Goal: Find specific page/section: Find specific page/section

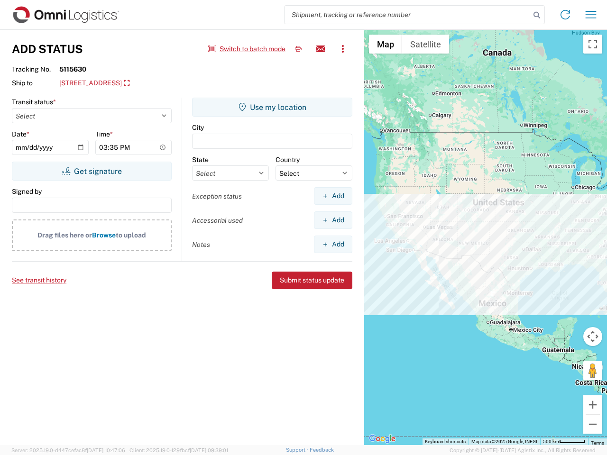
click at [407, 15] on input "search" at bounding box center [406, 15] width 245 height 18
click at [536, 15] on icon at bounding box center [536, 15] width 13 height 13
click at [565, 15] on icon at bounding box center [564, 14] width 15 height 15
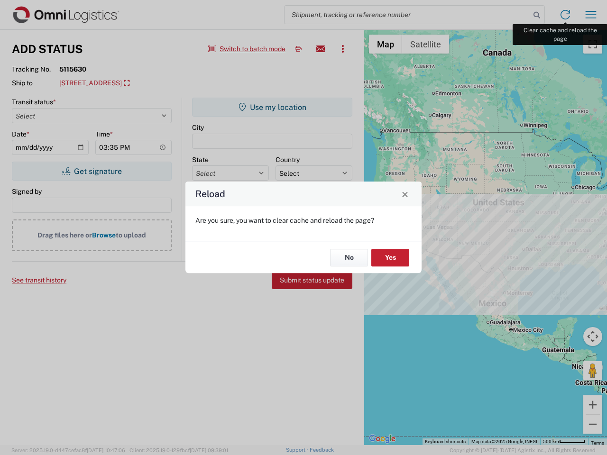
click at [590, 15] on div "Reload Are you sure, you want to clear cache and reload the page? No Yes" at bounding box center [303, 227] width 607 height 455
click at [247, 49] on div "Reload Are you sure, you want to clear cache and reload the page? No Yes" at bounding box center [303, 227] width 607 height 455
click at [298, 49] on div "Reload Are you sure, you want to clear cache and reload the page? No Yes" at bounding box center [303, 227] width 607 height 455
click at [320, 49] on div "Reload Are you sure, you want to clear cache and reload the page? No Yes" at bounding box center [303, 227] width 607 height 455
click at [343, 49] on div "Reload Are you sure, you want to clear cache and reload the page? No Yes" at bounding box center [303, 227] width 607 height 455
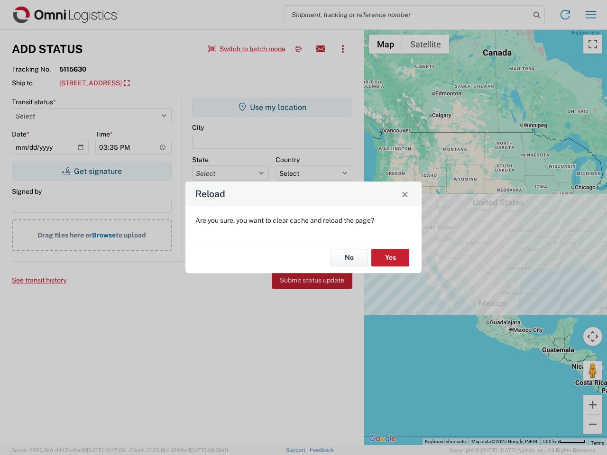
click at [145, 83] on div "Reload Are you sure, you want to clear cache and reload the page? No Yes" at bounding box center [303, 227] width 607 height 455
click at [91, 171] on div "Reload Are you sure, you want to clear cache and reload the page? No Yes" at bounding box center [303, 227] width 607 height 455
